Goal: Task Accomplishment & Management: Manage account settings

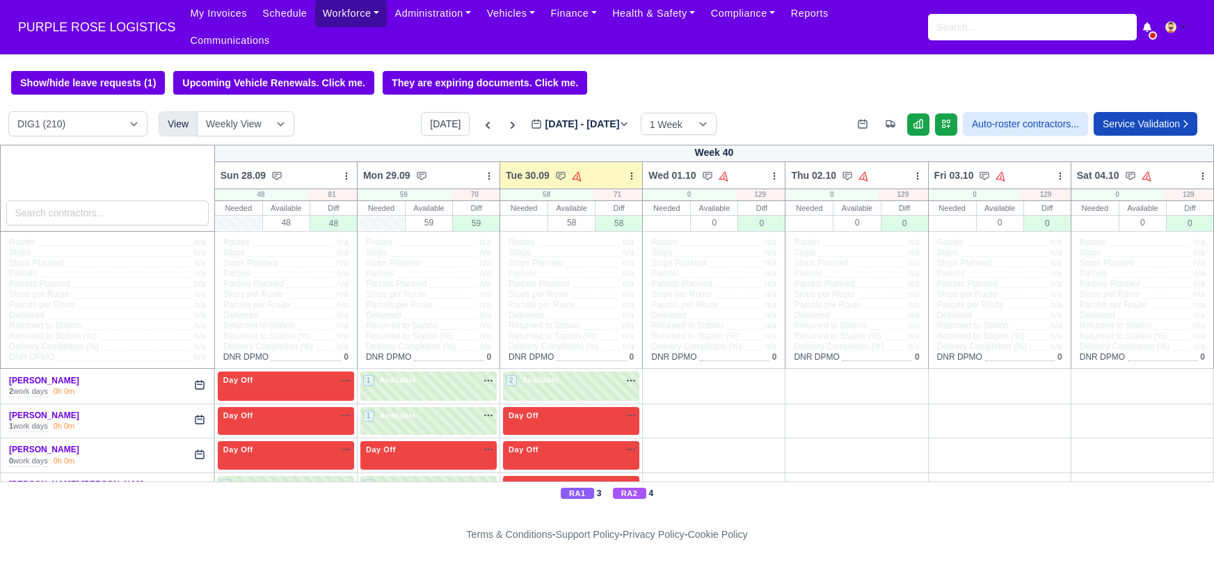
click at [341, 13] on link "Workforce" at bounding box center [351, 13] width 72 height 27
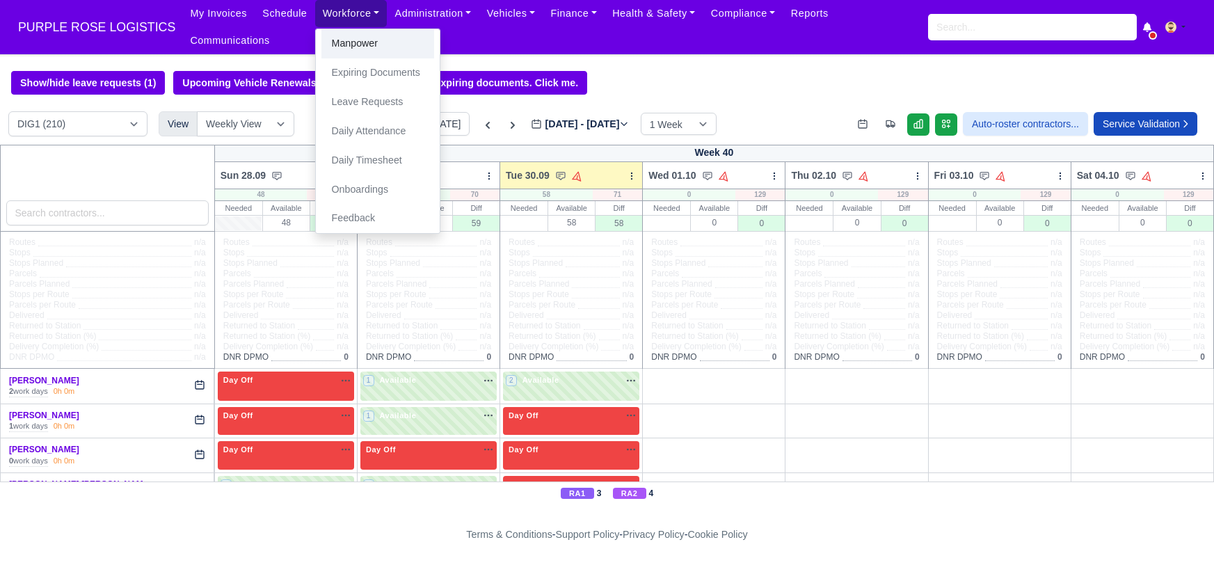
click at [350, 50] on link "Manpower" at bounding box center [378, 43] width 113 height 29
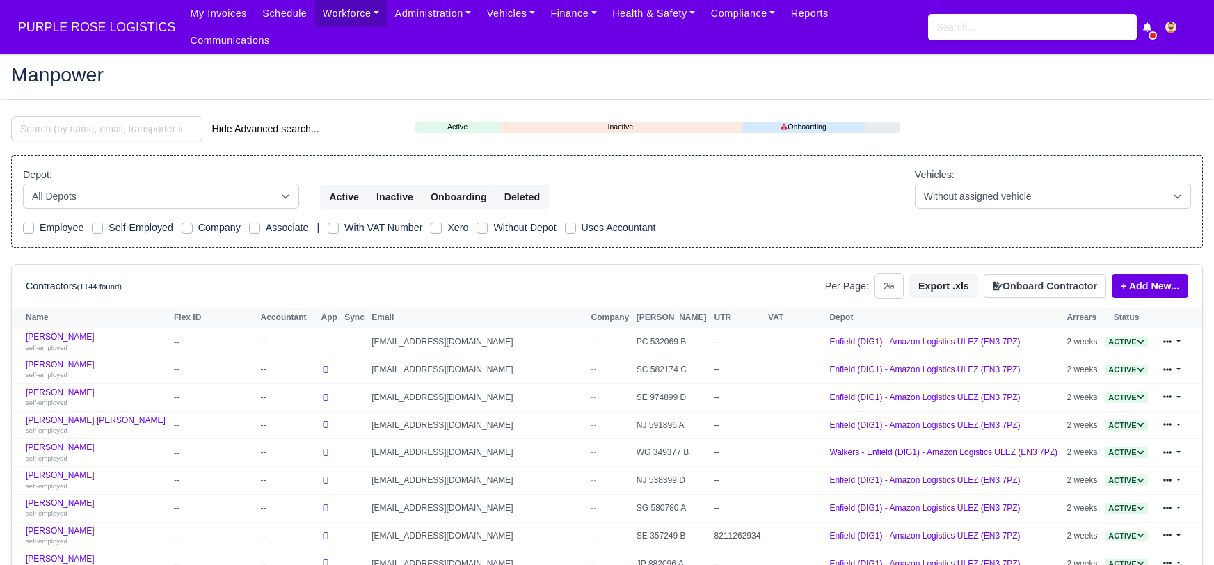
select select "25"
click at [98, 116] on input "search" at bounding box center [106, 128] width 191 height 25
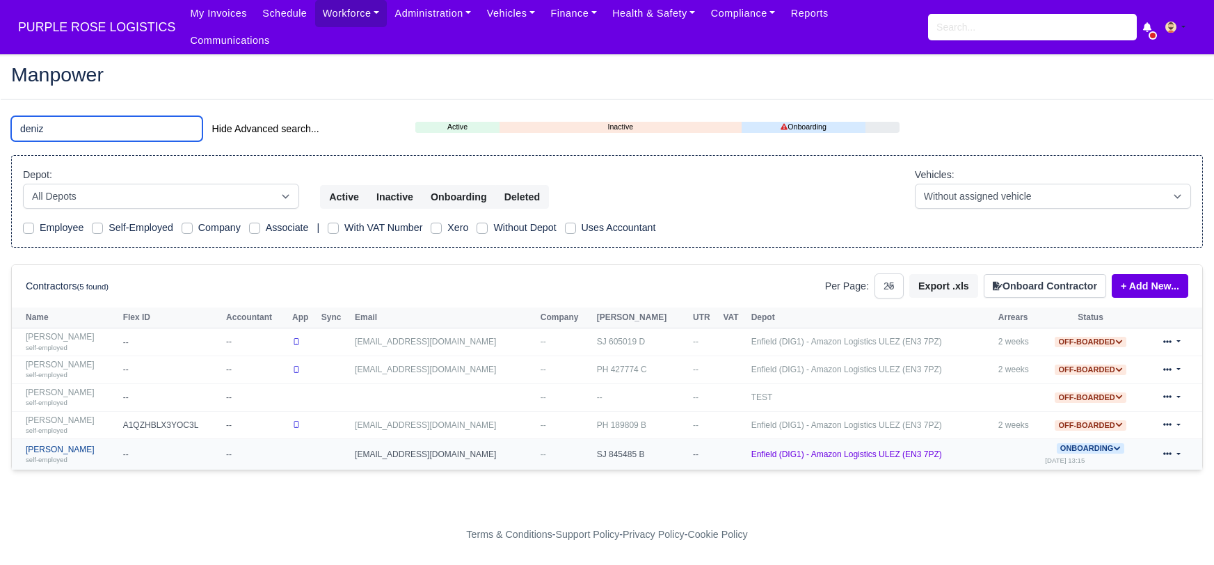
type input "deniz"
click at [70, 445] on link "Deniz Ozmen self-employed" at bounding box center [71, 455] width 90 height 20
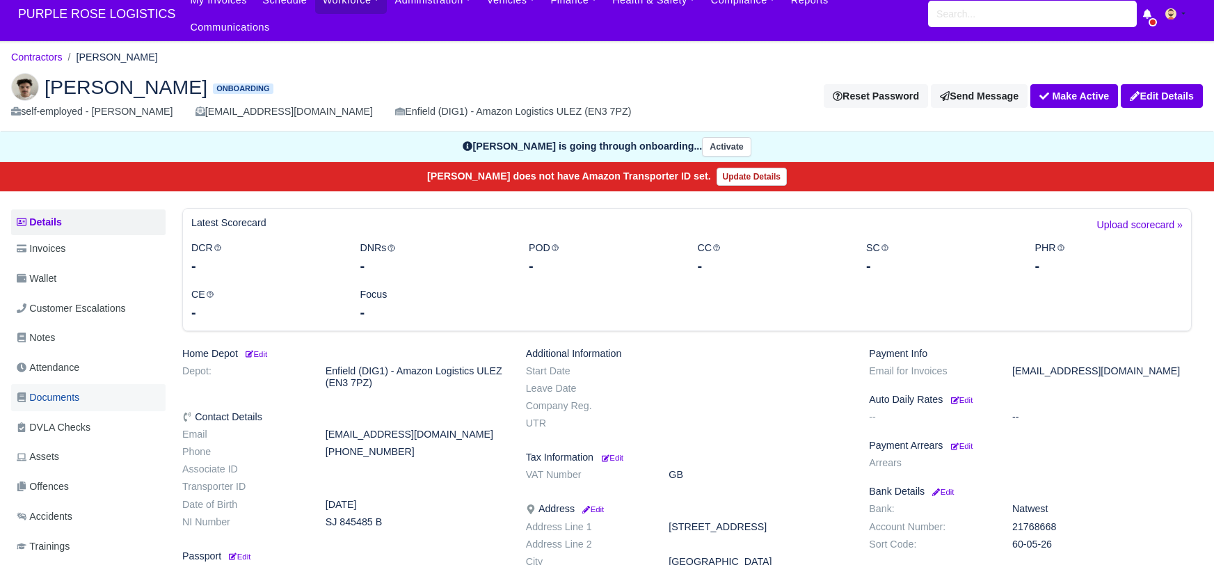
scroll to position [13, 0]
click at [65, 390] on span "Documents" at bounding box center [48, 398] width 63 height 16
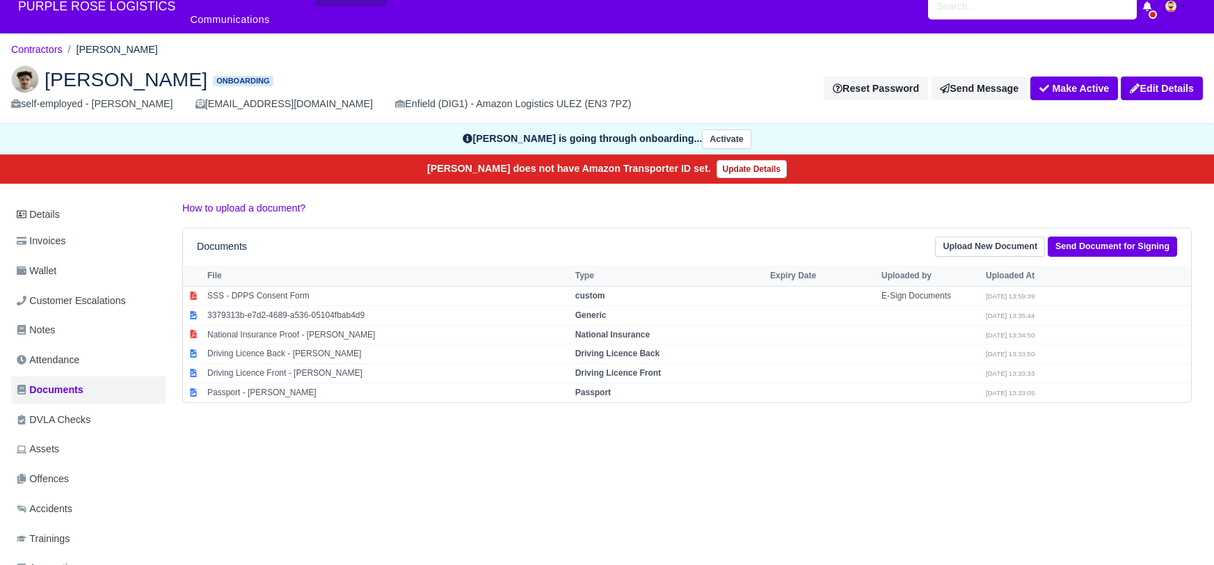
scroll to position [21, 0]
click at [598, 383] on td "Passport" at bounding box center [669, 392] width 195 height 19
select select "passport"
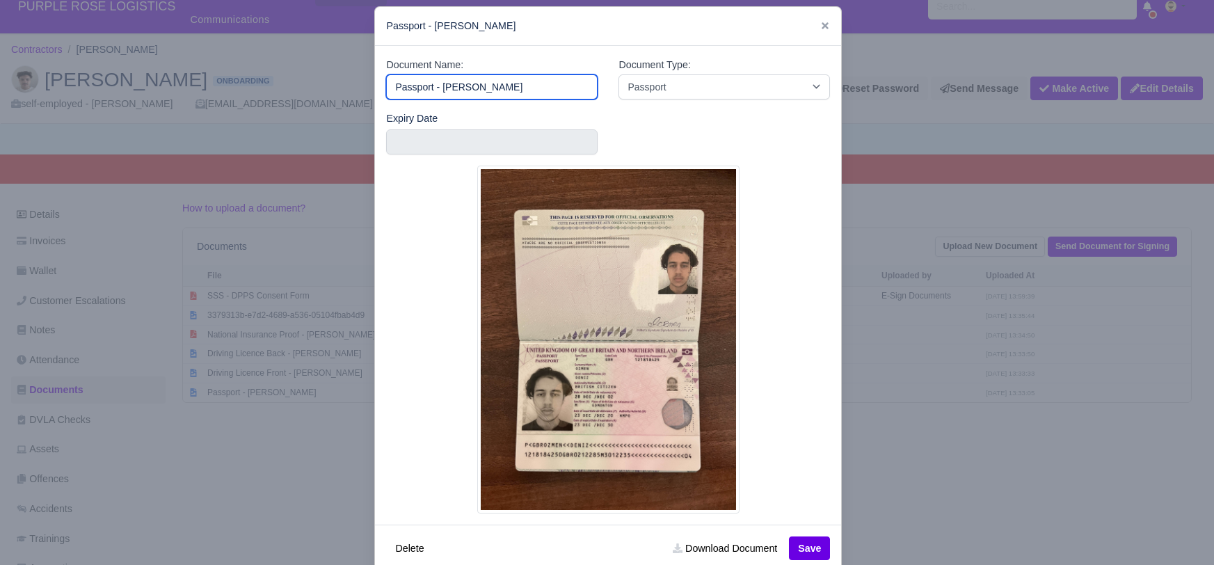
scroll to position [45, 0]
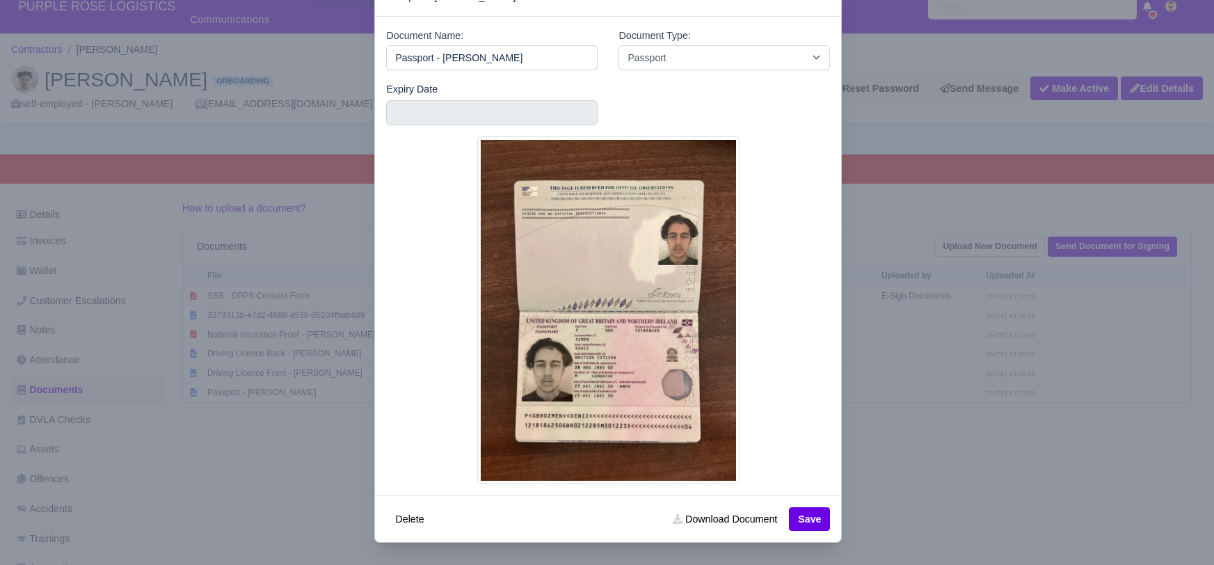
click at [913, 512] on div at bounding box center [607, 282] width 1214 height 565
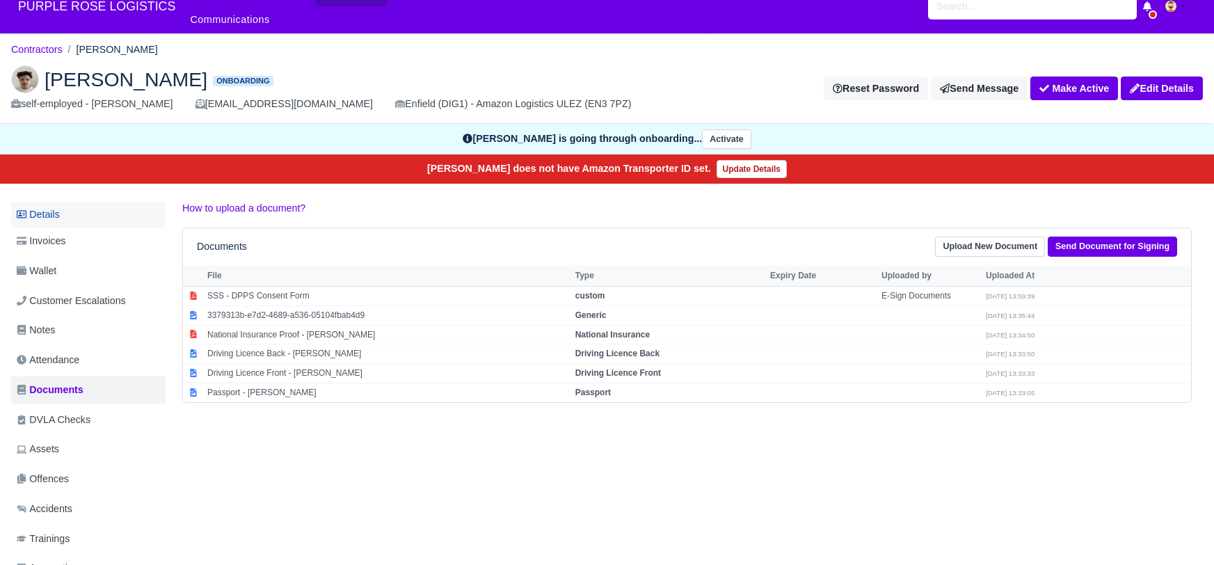
click at [48, 202] on link "Details" at bounding box center [88, 215] width 154 height 26
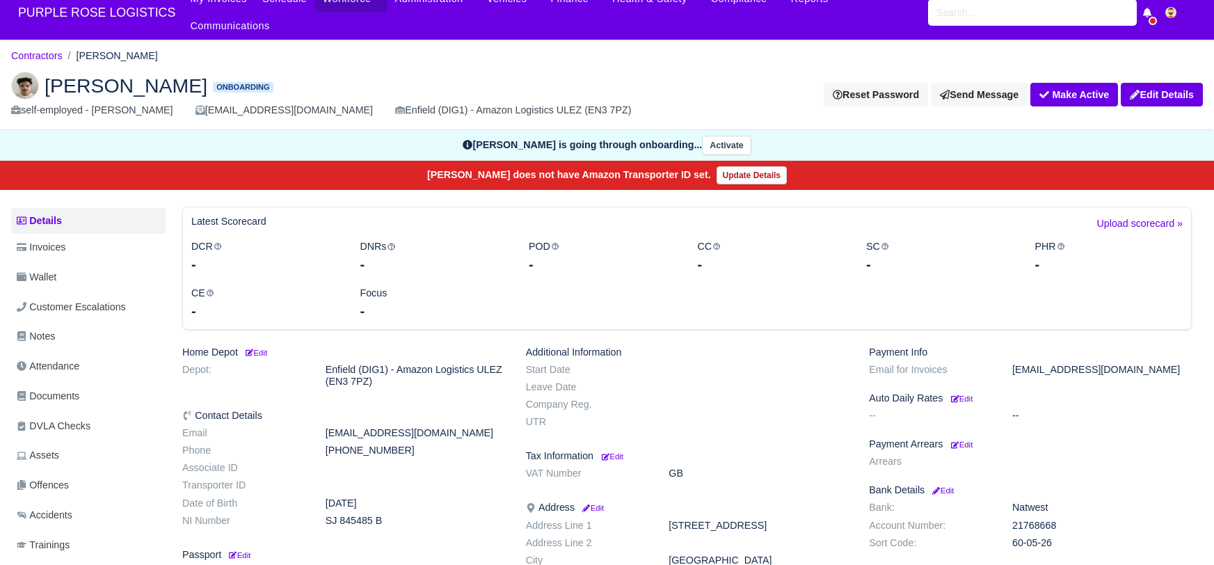
scroll to position [22, 0]
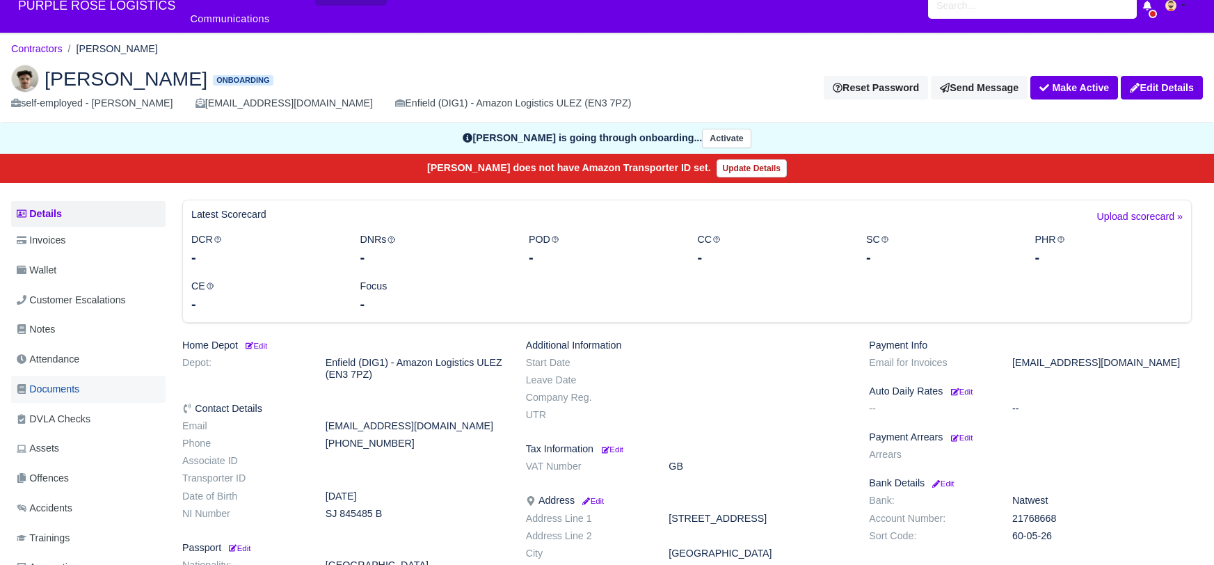
click at [48, 381] on span "Documents" at bounding box center [48, 389] width 63 height 16
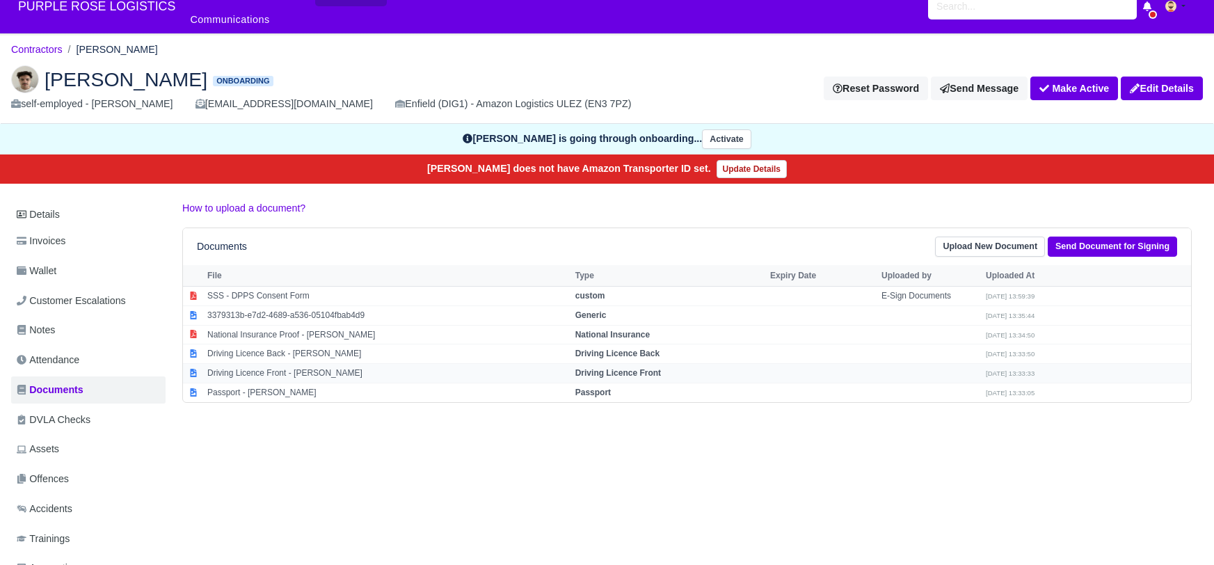
scroll to position [21, 0]
click at [592, 368] on strong "Driving Licence Front" at bounding box center [619, 373] width 86 height 10
select select "driving-licence-front"
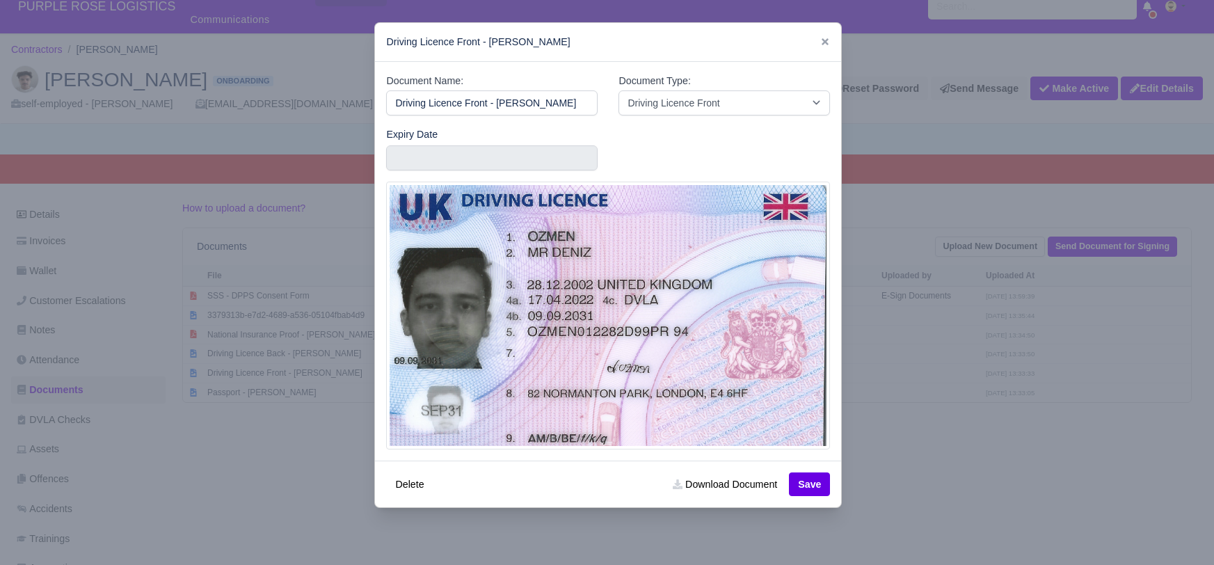
click at [882, 470] on div at bounding box center [607, 282] width 1214 height 565
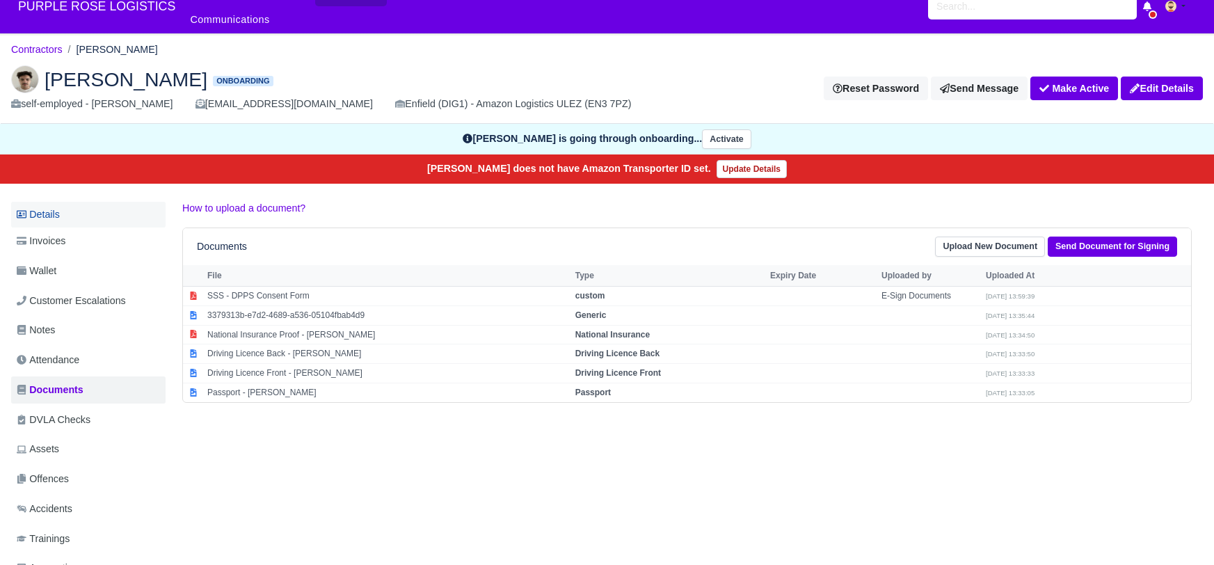
click at [45, 202] on link "Details" at bounding box center [88, 215] width 154 height 26
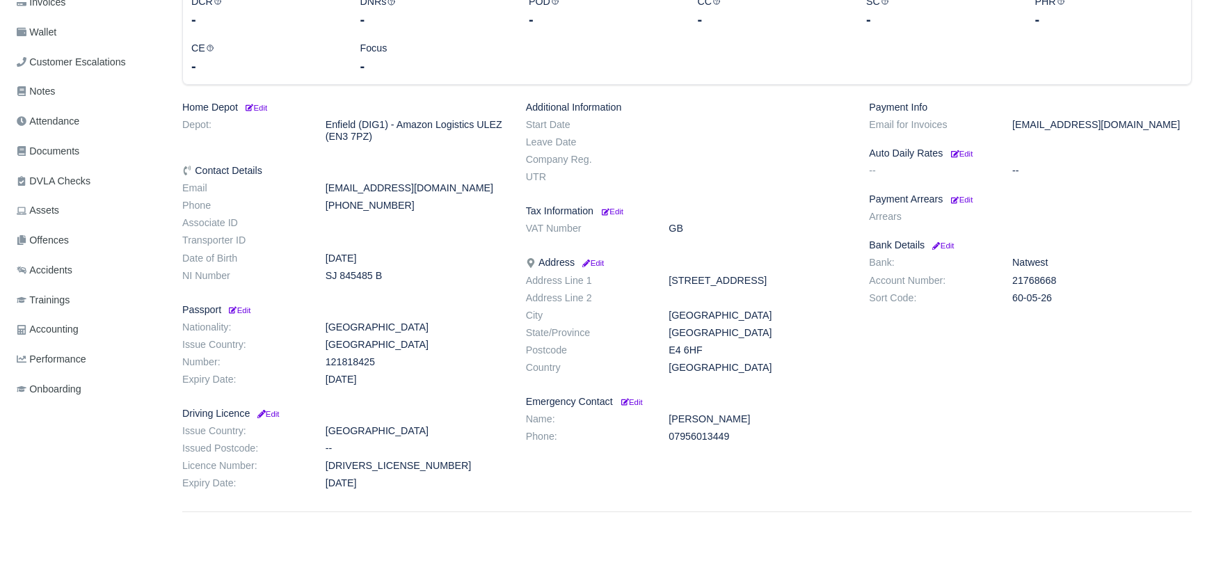
scroll to position [287, 0]
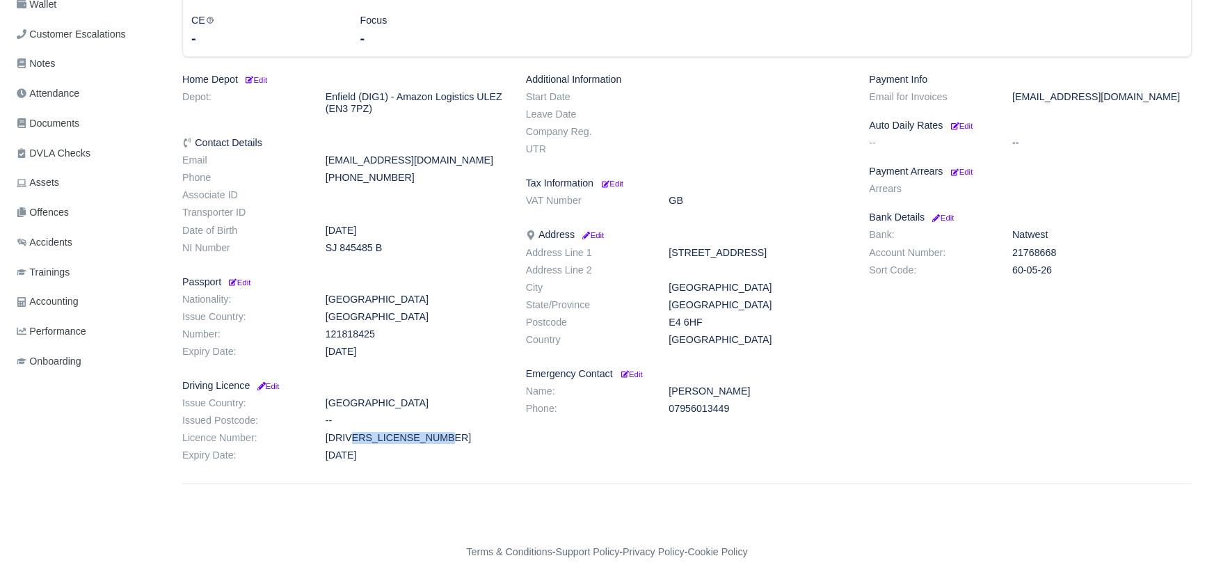
drag, startPoint x: 320, startPoint y: 417, endPoint x: 396, endPoint y: 415, distance: 75.9
click at [440, 432] on dd "OZMEN012282D99PR" at bounding box center [415, 438] width 200 height 12
copy dd "OZMEN012282D99PR"
drag, startPoint x: 322, startPoint y: 230, endPoint x: 404, endPoint y: 226, distance: 81.5
click at [409, 242] on dd "SJ 845485 B" at bounding box center [415, 248] width 200 height 12
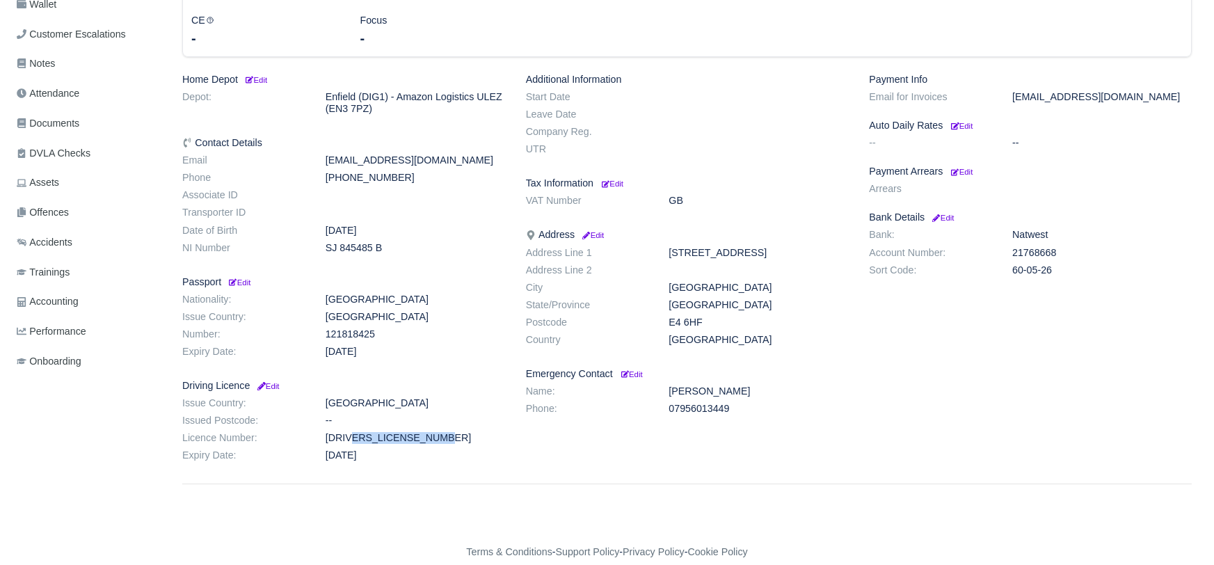
copy dd "SJ 845485 B"
drag, startPoint x: 665, startPoint y: 305, endPoint x: 739, endPoint y: 303, distance: 74.5
click at [739, 317] on dd "E4 6HF" at bounding box center [758, 323] width 200 height 12
copy dd "E4 6HF"
click at [88, 110] on link "Documents" at bounding box center [88, 123] width 154 height 27
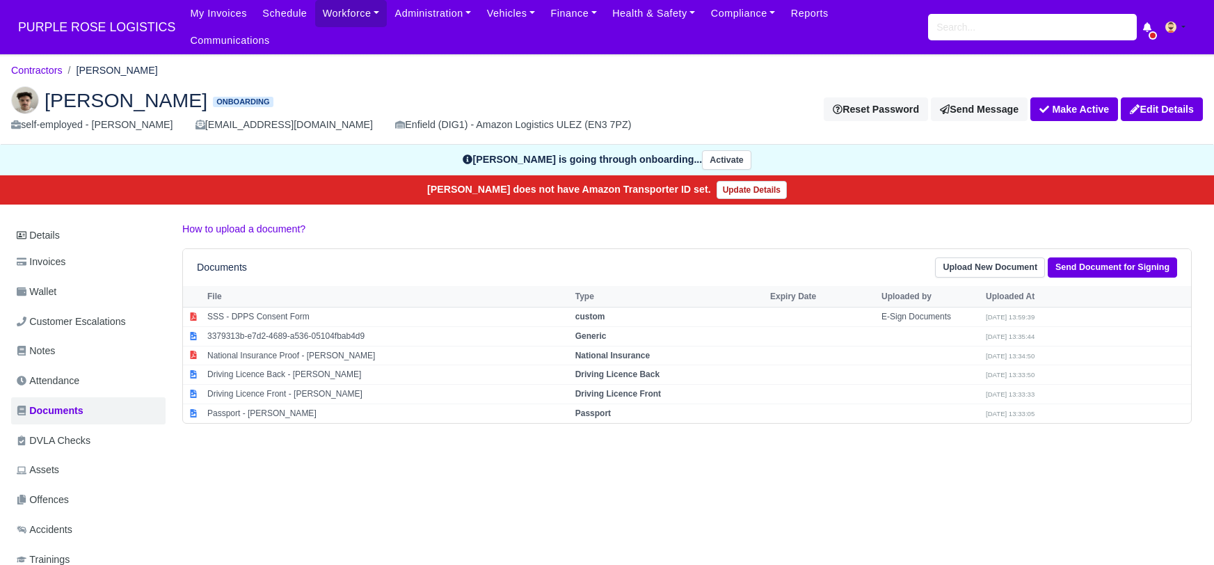
click at [974, 257] on link "Upload New Document" at bounding box center [990, 267] width 110 height 20
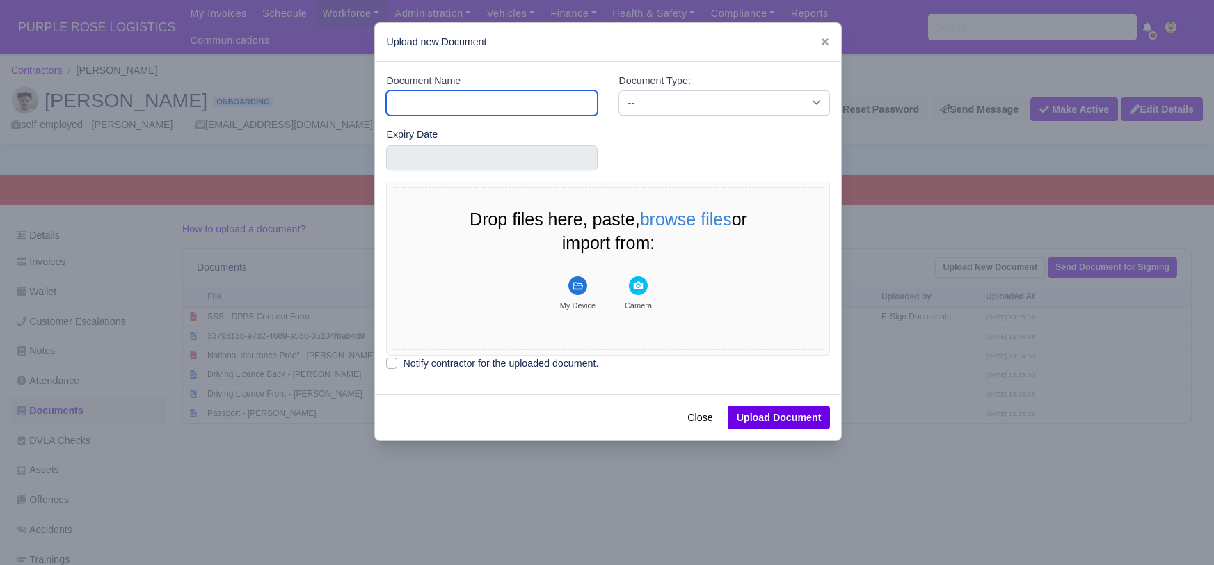
click at [509, 105] on input "Document Name" at bounding box center [492, 102] width 212 height 25
type input "DVLA"
click at [669, 86] on label "Document Type:" at bounding box center [655, 81] width 72 height 16
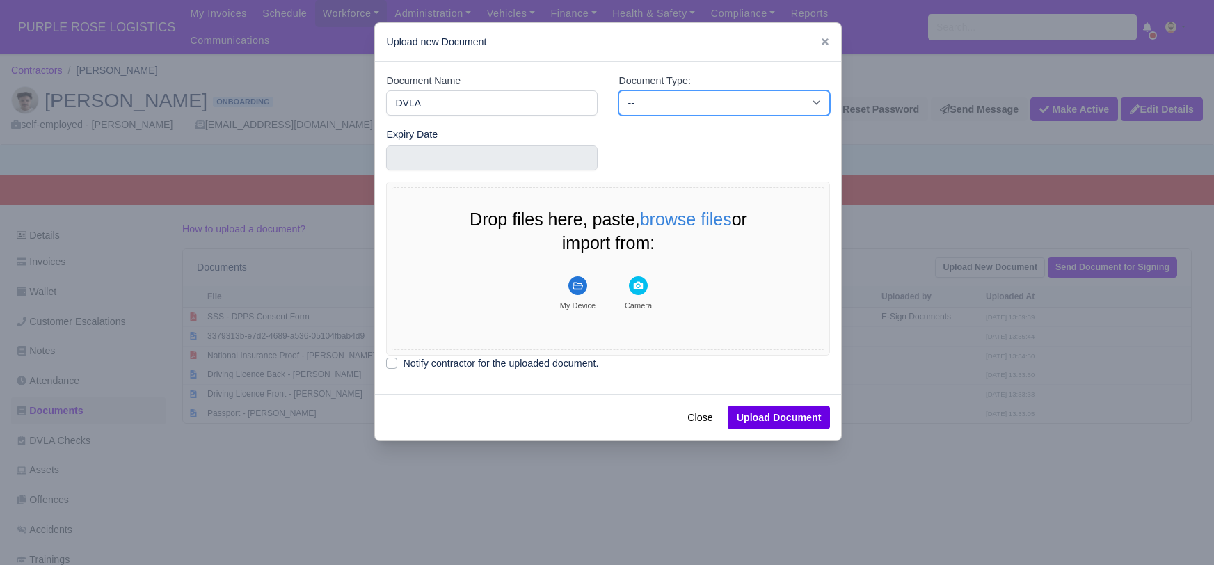
click at [669, 90] on select "-- Accounting Engagement Letter Age Verification Confirmation Background Check …" at bounding box center [725, 102] width 212 height 25
click at [665, 100] on select "-- Accounting Engagement Letter Age Verification Confirmation Background Check …" at bounding box center [725, 102] width 212 height 25
select select "dvla-check"
click at [619, 90] on select "-- Accounting Engagement Letter Age Verification Confirmation Background Check …" at bounding box center [725, 102] width 212 height 25
click at [580, 287] on rect "File Uploader" at bounding box center [578, 285] width 19 height 19
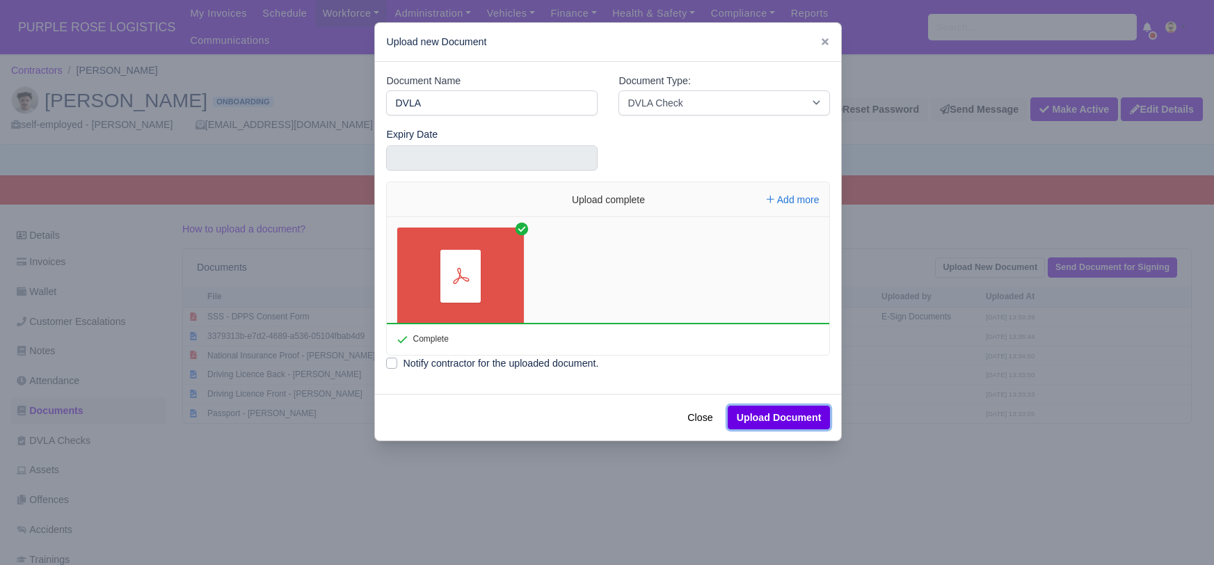
click at [786, 420] on button "Upload Document" at bounding box center [779, 418] width 103 height 24
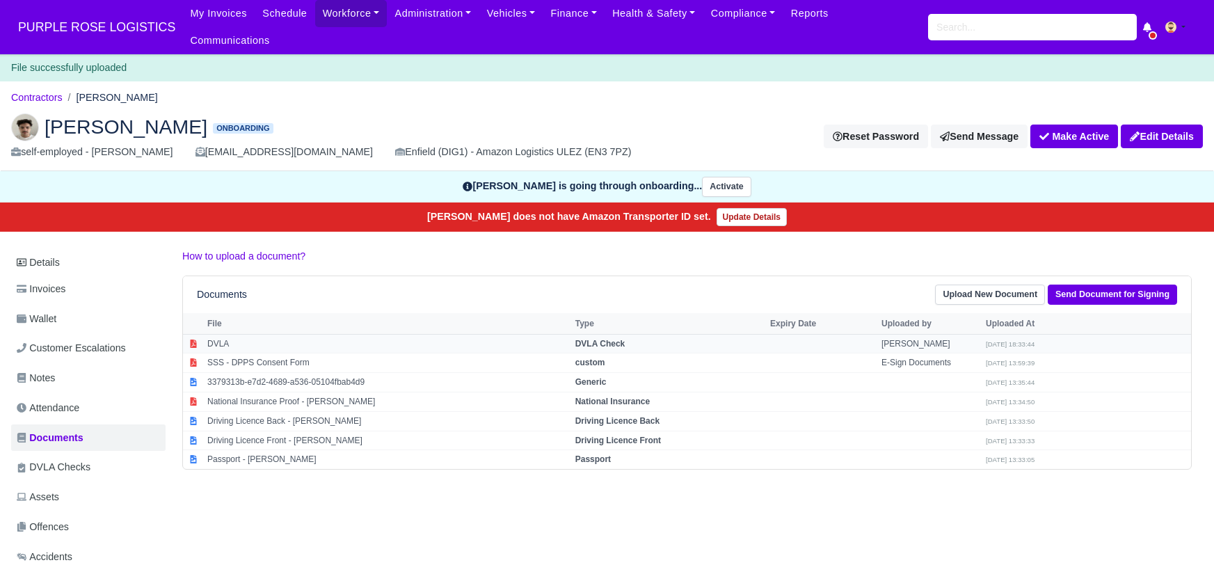
click at [595, 334] on td "DVLA Check" at bounding box center [669, 343] width 195 height 19
select select "dvla-check"
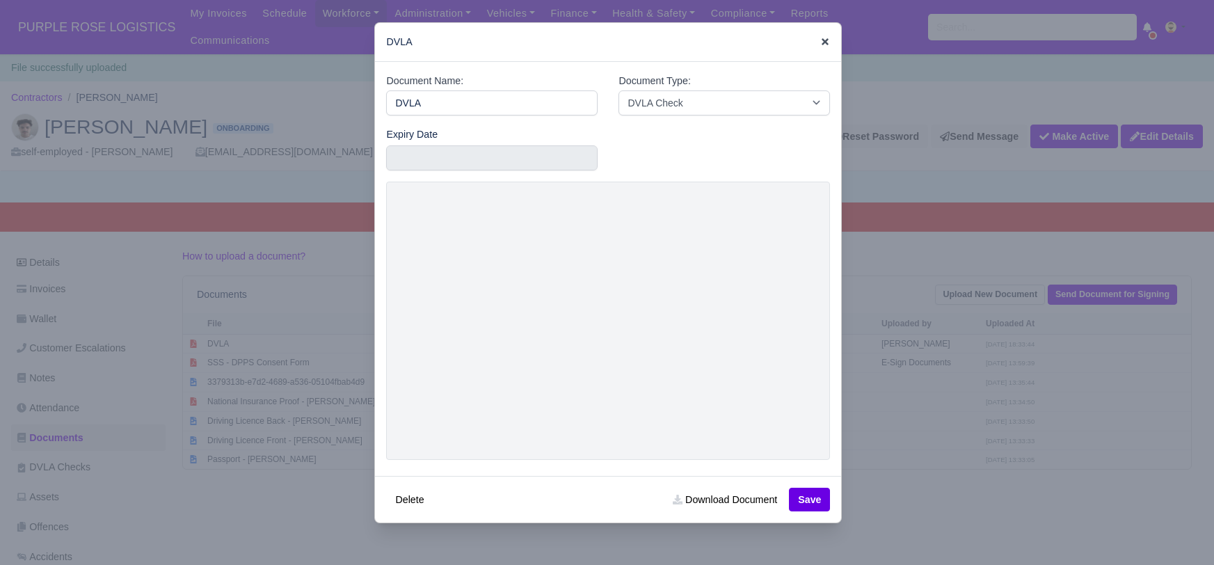
click at [826, 42] on icon at bounding box center [825, 41] width 7 height 7
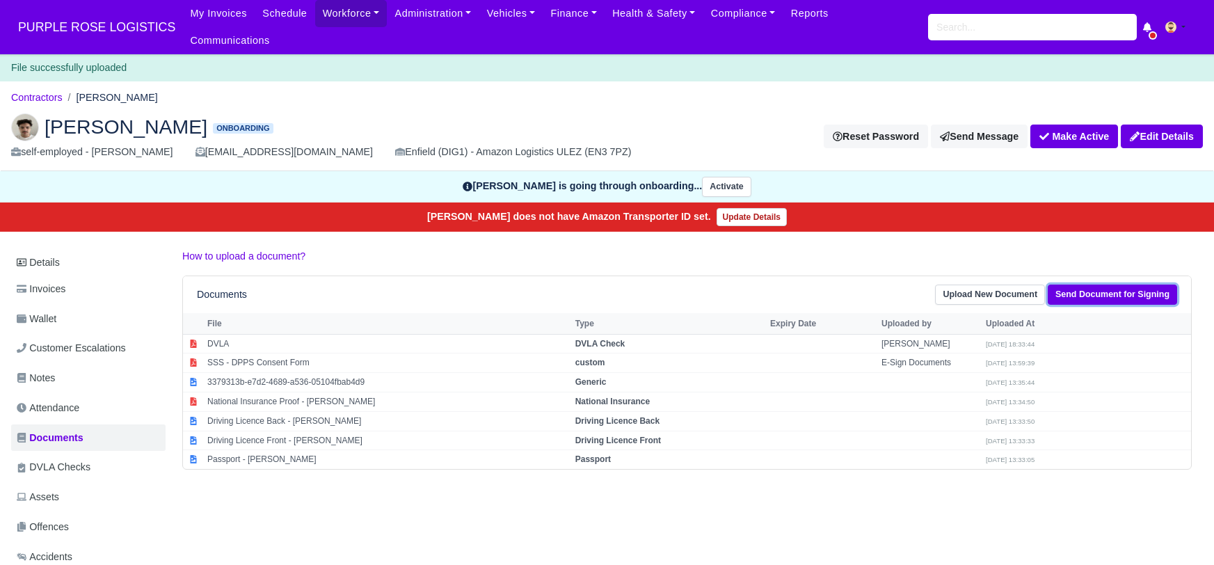
click at [1074, 285] on link "Send Document for Signing" at bounding box center [1112, 295] width 129 height 20
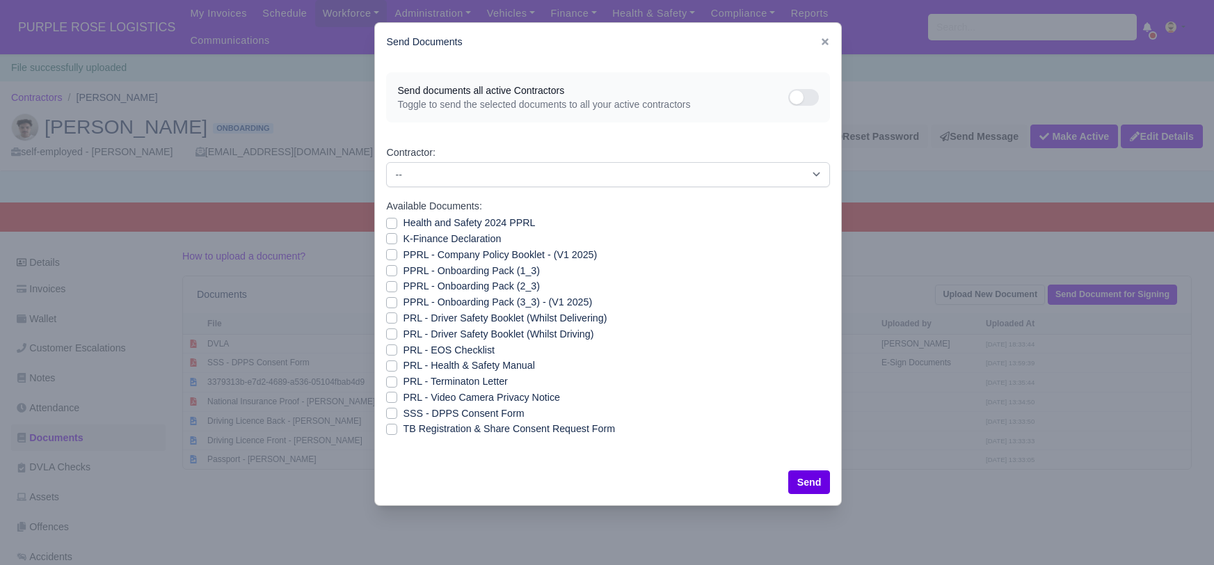
click at [403, 220] on label "Health and Safety 2024 PPRL" at bounding box center [469, 223] width 132 height 16
click at [391, 220] on input "Health and Safety 2024 PPRL" at bounding box center [391, 220] width 11 height 11
checkbox input "true"
click at [403, 239] on label "K-Finance Declaration" at bounding box center [452, 239] width 98 height 16
click at [391, 239] on input "K-Finance Declaration" at bounding box center [391, 236] width 11 height 11
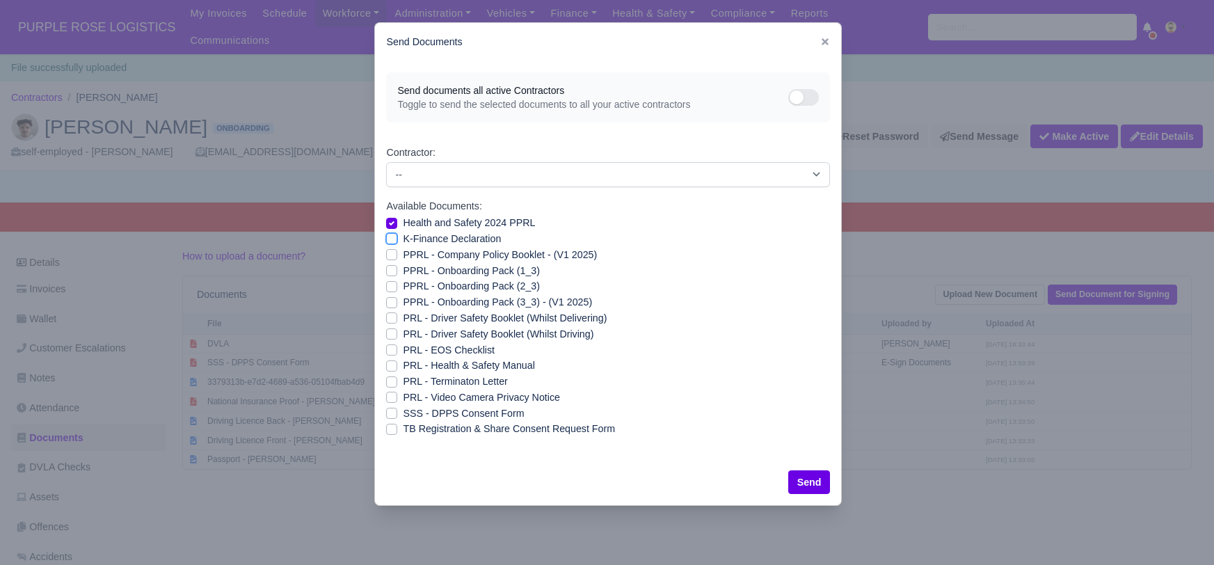
checkbox input "true"
click at [403, 253] on label "PPRL - Company Policy Booklet - (V1 2025)" at bounding box center [500, 255] width 194 height 16
click at [392, 253] on input "PPRL - Company Policy Booklet - (V1 2025)" at bounding box center [391, 252] width 11 height 11
checkbox input "true"
click at [403, 267] on label "PPRL - Onboarding Pack (1_3)" at bounding box center [471, 271] width 136 height 16
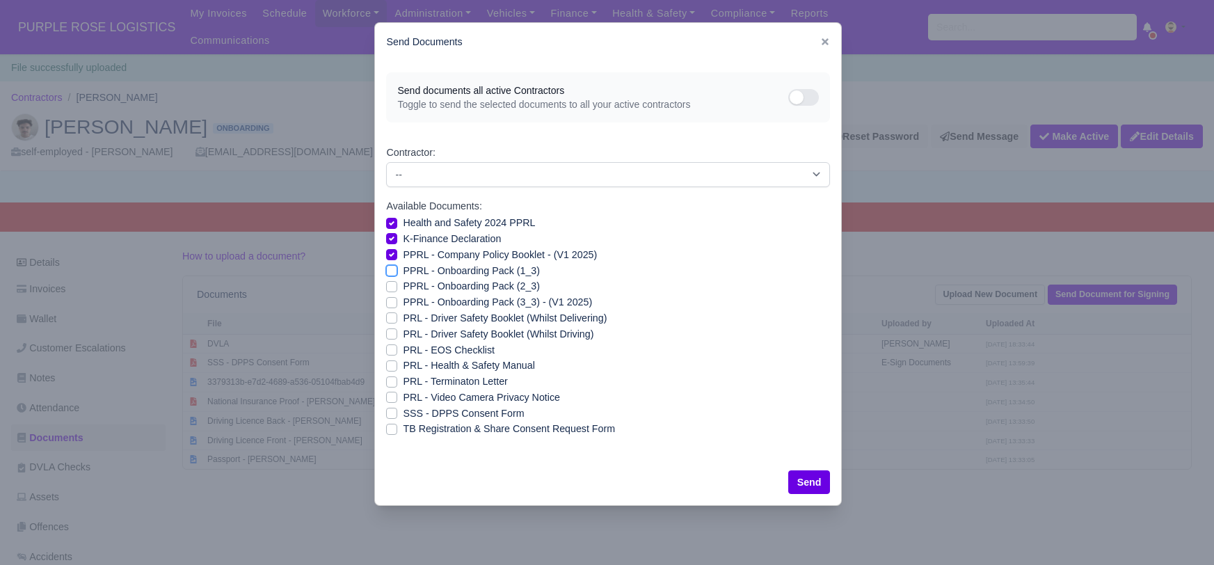
click at [390, 267] on input "PPRL - Onboarding Pack (1_3)" at bounding box center [391, 268] width 11 height 11
checkbox input "true"
click at [403, 286] on label "PPRL - Onboarding Pack (2_3)" at bounding box center [471, 286] width 136 height 16
click at [388, 286] on input "PPRL - Onboarding Pack (2_3)" at bounding box center [391, 283] width 11 height 11
checkbox input "true"
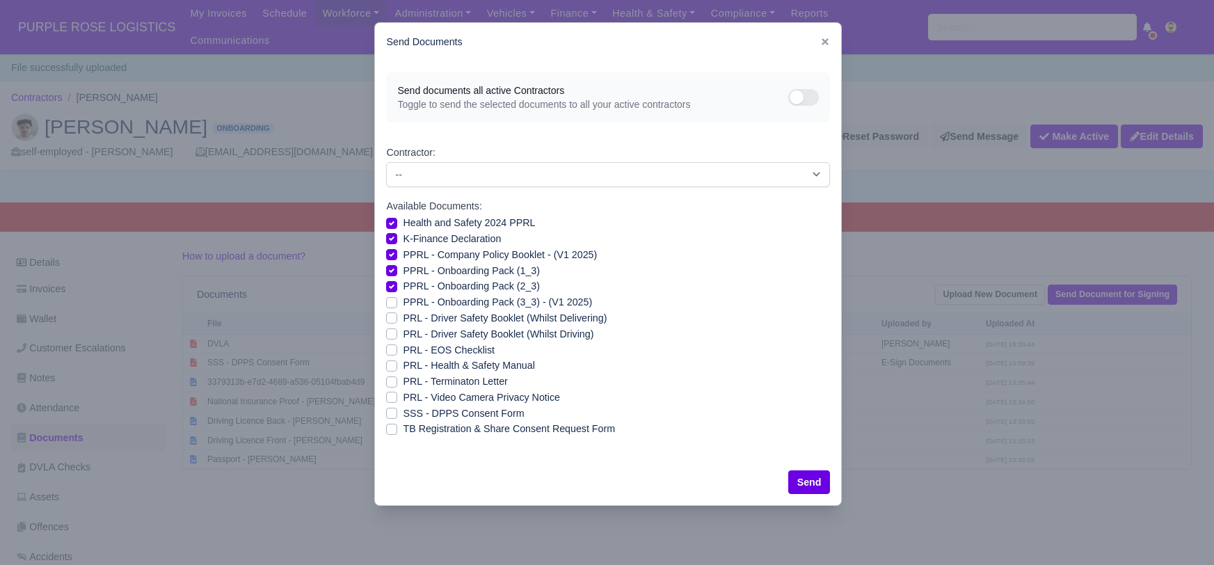
click at [403, 302] on label "PPRL - Onboarding Pack (3_3) - (V1 2025)" at bounding box center [497, 302] width 189 height 16
click at [388, 302] on input "PPRL - Onboarding Pack (3_3) - (V1 2025)" at bounding box center [391, 299] width 11 height 11
checkbox input "true"
click at [403, 316] on label "PRL - Driver Safety Booklet (Whilst Delivering)" at bounding box center [505, 318] width 204 height 16
click at [393, 316] on input "PRL - Driver Safety Booklet (Whilst Delivering)" at bounding box center [391, 315] width 11 height 11
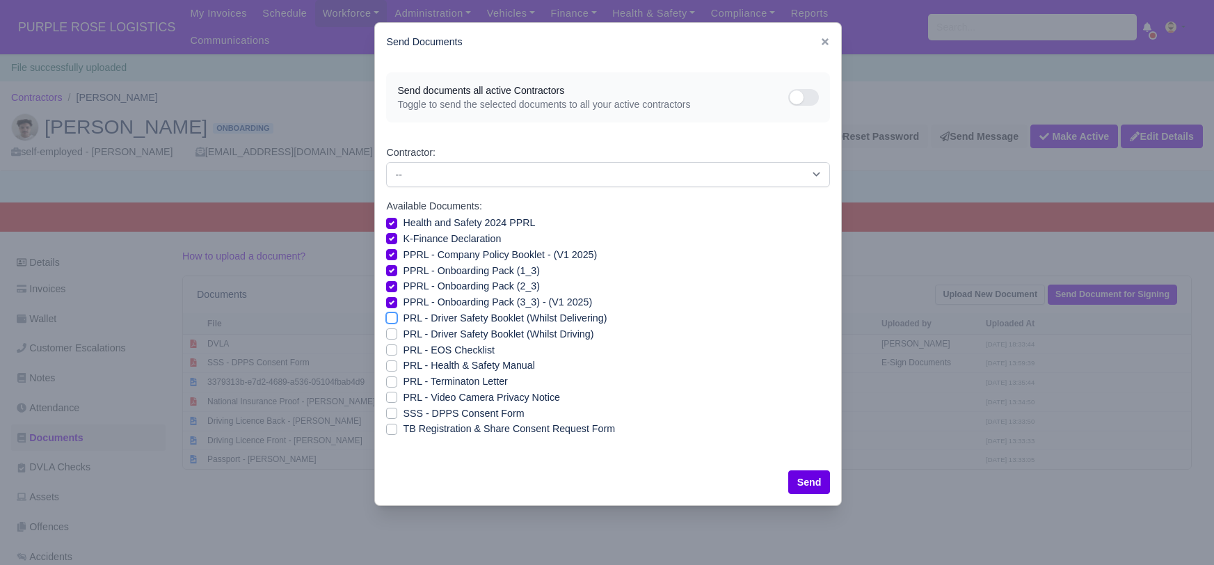
checkbox input "true"
click at [403, 335] on label "PRL - Driver Safety Booklet (Whilst Driving)" at bounding box center [498, 334] width 191 height 16
click at [391, 335] on input "PRL - Driver Safety Booklet (Whilst Driving)" at bounding box center [391, 331] width 11 height 11
checkbox input "true"
click at [403, 362] on label "PRL - Health & Safety Manual" at bounding box center [469, 366] width 132 height 16
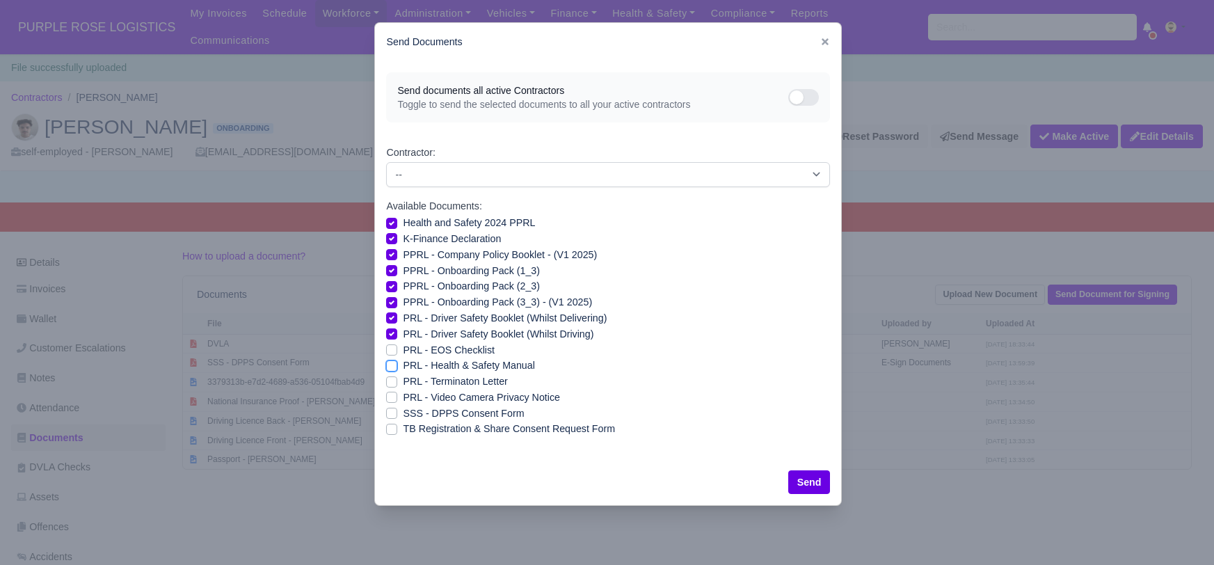
click at [390, 362] on input "PRL - Health & Safety Manual" at bounding box center [391, 363] width 11 height 11
checkbox input "true"
click at [403, 411] on label "SSS - DPPS Consent Form" at bounding box center [463, 414] width 121 height 16
click at [395, 411] on input "SSS - DPPS Consent Form" at bounding box center [391, 411] width 11 height 11
click at [403, 411] on label "SSS - DPPS Consent Form" at bounding box center [463, 414] width 121 height 16
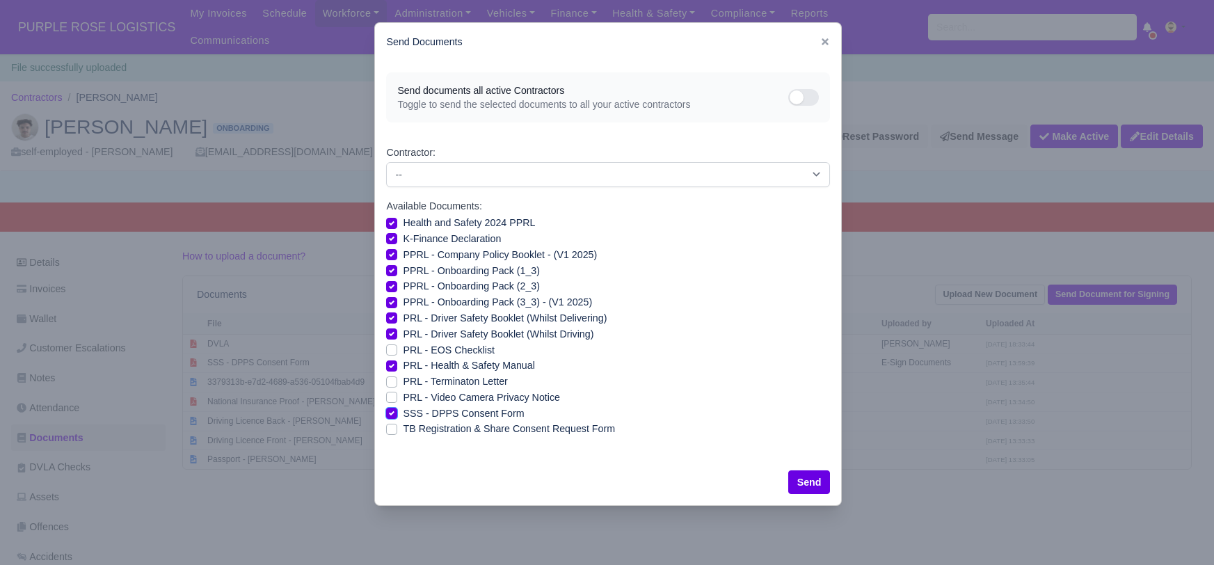
click at [395, 411] on input "SSS - DPPS Consent Form" at bounding box center [391, 411] width 11 height 11
checkbox input "false"
click at [403, 397] on label "PRL - Video Camera Privacy Notice" at bounding box center [481, 398] width 157 height 16
click at [395, 397] on input "PRL - Video Camera Privacy Notice" at bounding box center [391, 395] width 11 height 11
checkbox input "true"
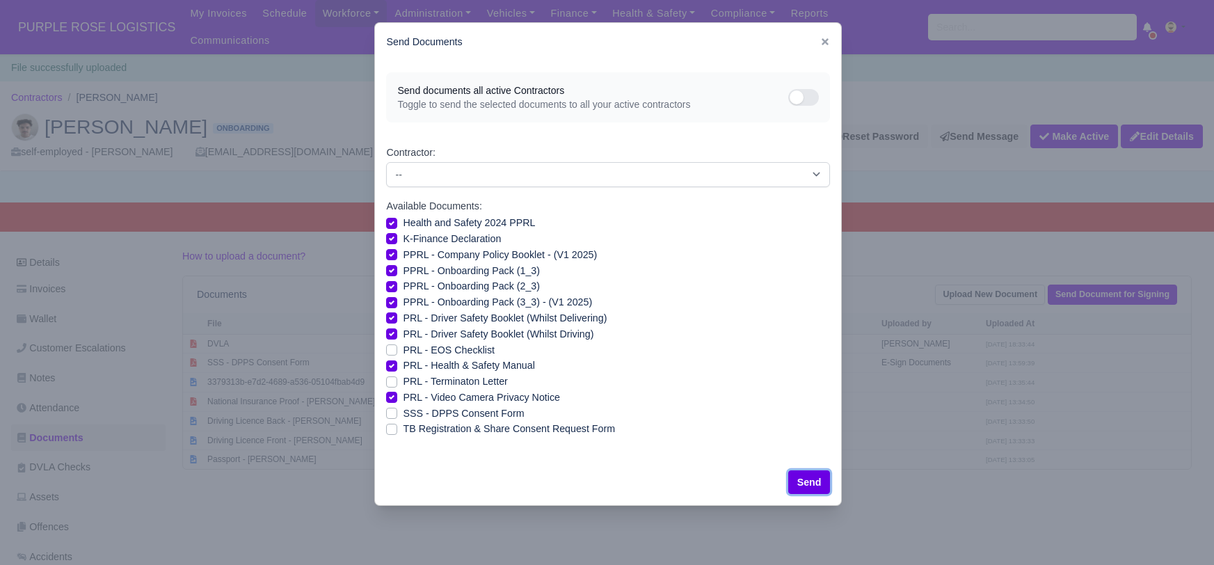
click at [809, 486] on button "Send" at bounding box center [809, 482] width 42 height 24
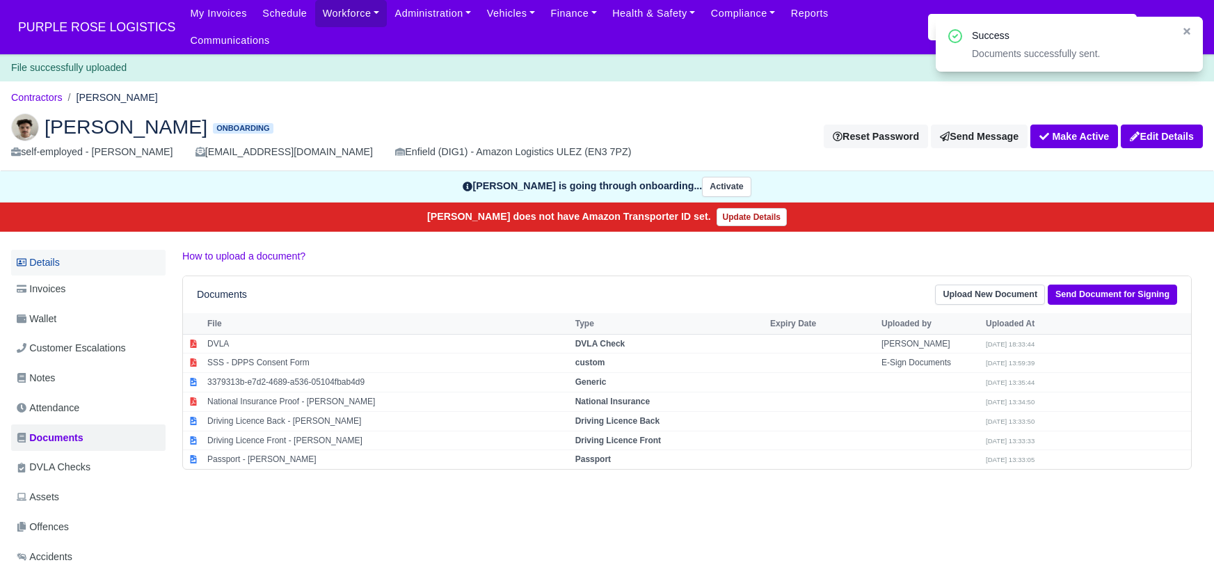
click at [59, 250] on link "Details" at bounding box center [88, 263] width 154 height 26
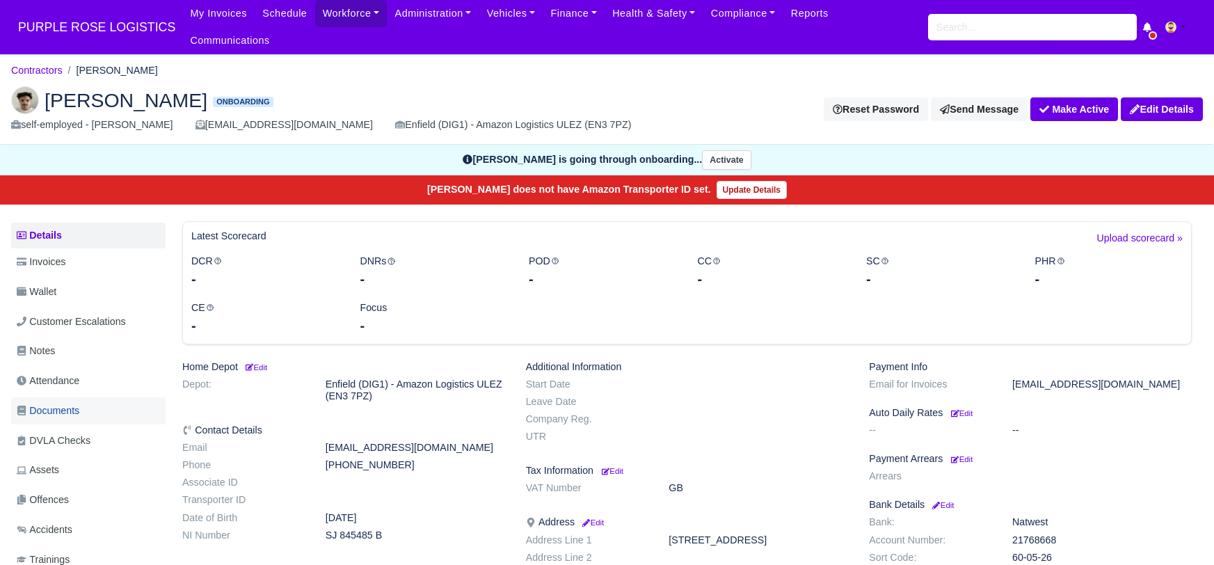
click at [72, 403] on span "Documents" at bounding box center [48, 411] width 63 height 16
